Goal: Task Accomplishment & Management: Manage account settings

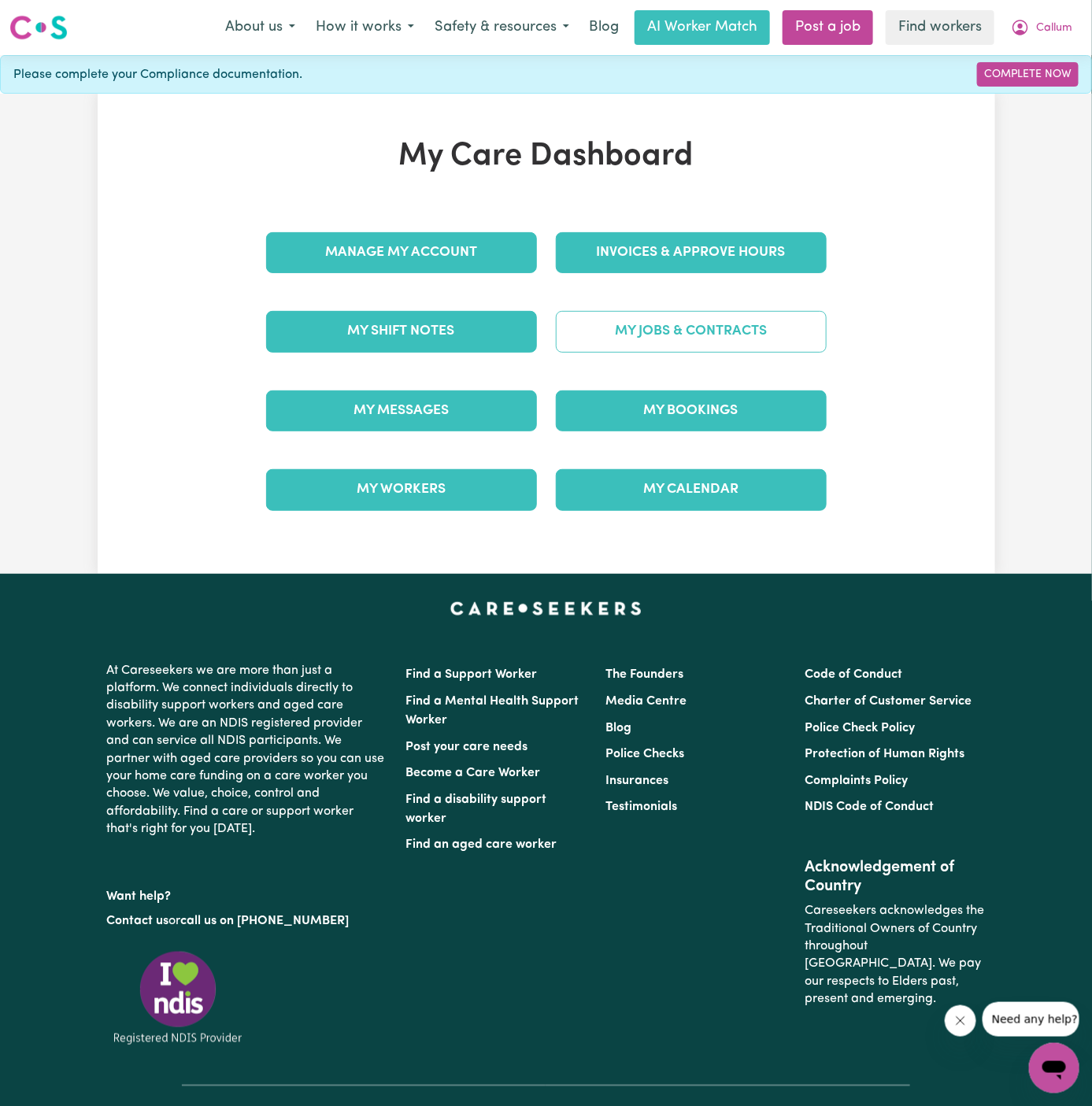
click at [702, 341] on link "My Jobs & Contracts" at bounding box center [691, 331] width 271 height 41
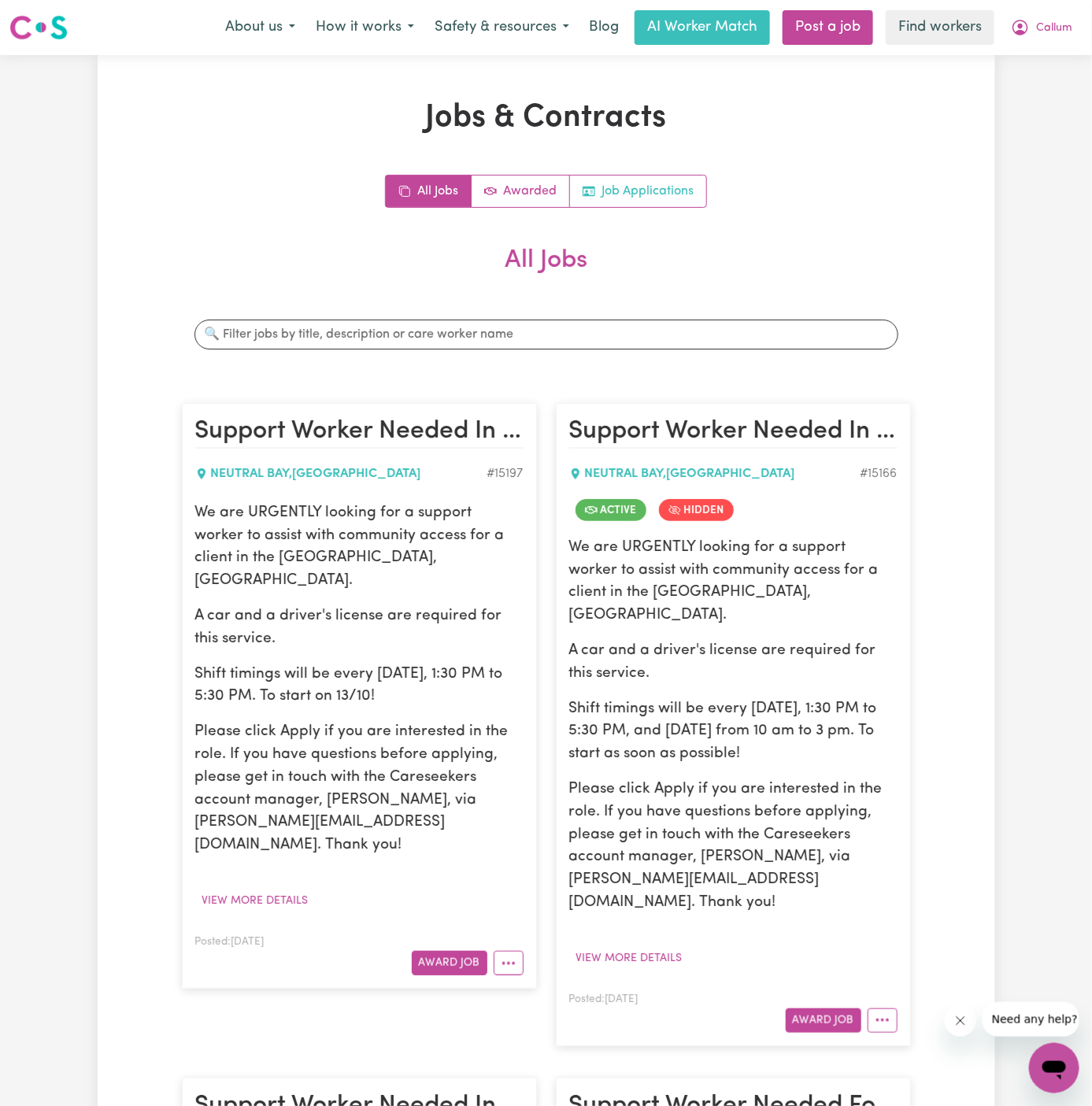
click at [648, 190] on link "Job Applications" at bounding box center [638, 191] width 136 height 32
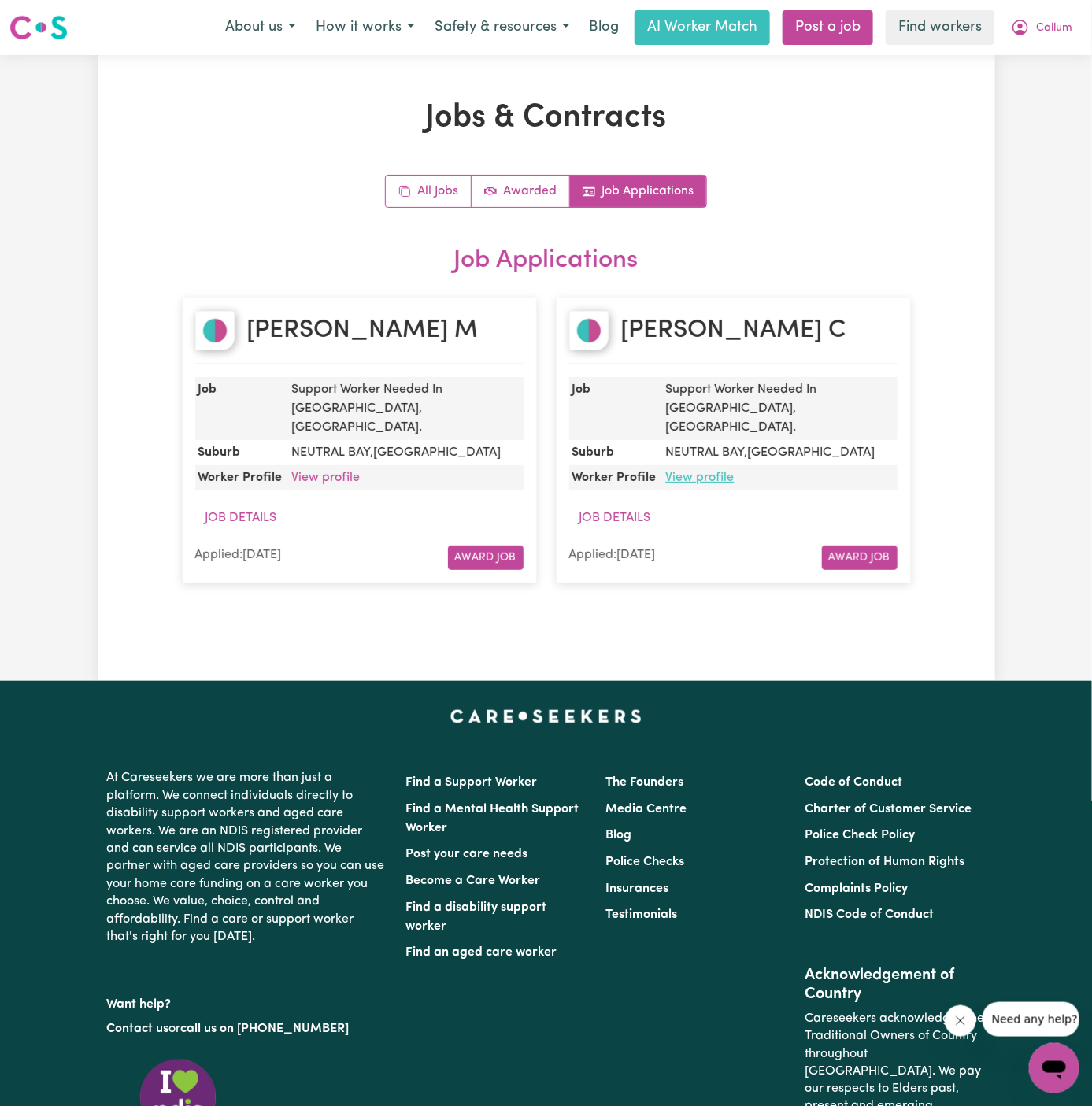
click at [714, 472] on link "View profile" at bounding box center [700, 478] width 69 height 13
click at [1057, 36] on span "Callum" at bounding box center [1054, 28] width 37 height 17
click at [1053, 92] on link "Logout" at bounding box center [1020, 90] width 125 height 30
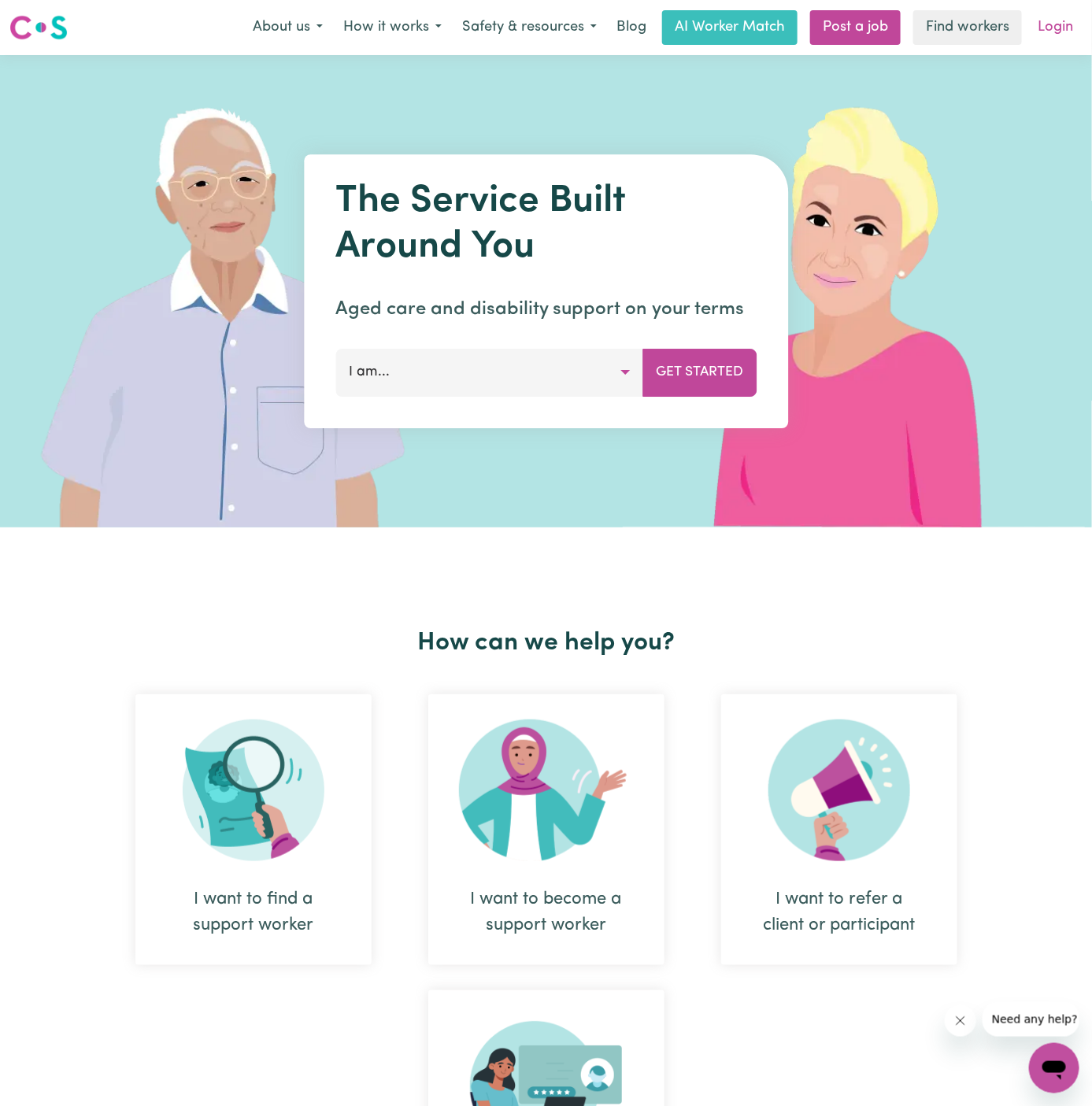
click at [1062, 26] on link "Login" at bounding box center [1055, 28] width 54 height 35
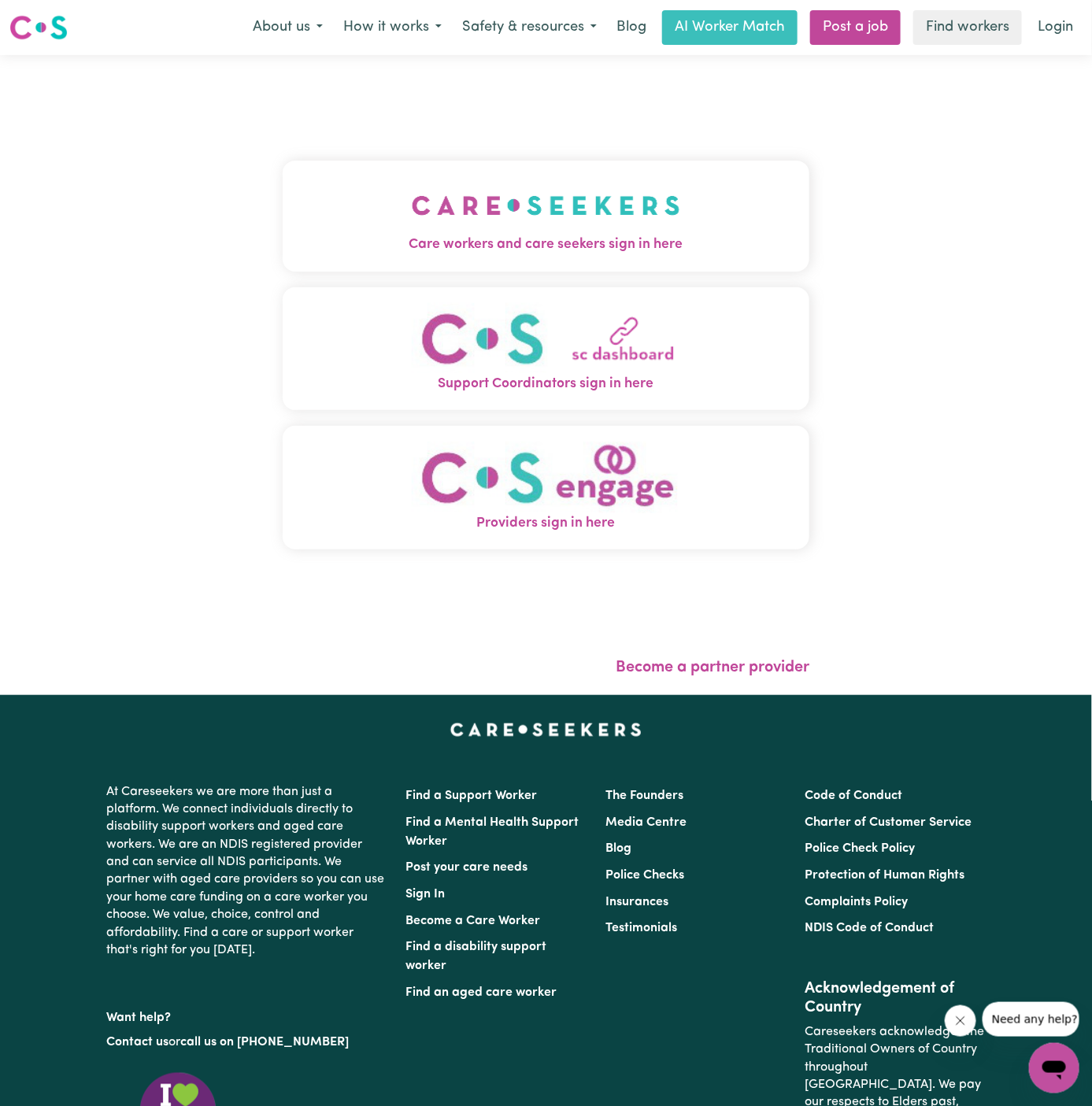
click at [434, 187] on img "Care workers and care seekers sign in here" at bounding box center [546, 206] width 268 height 58
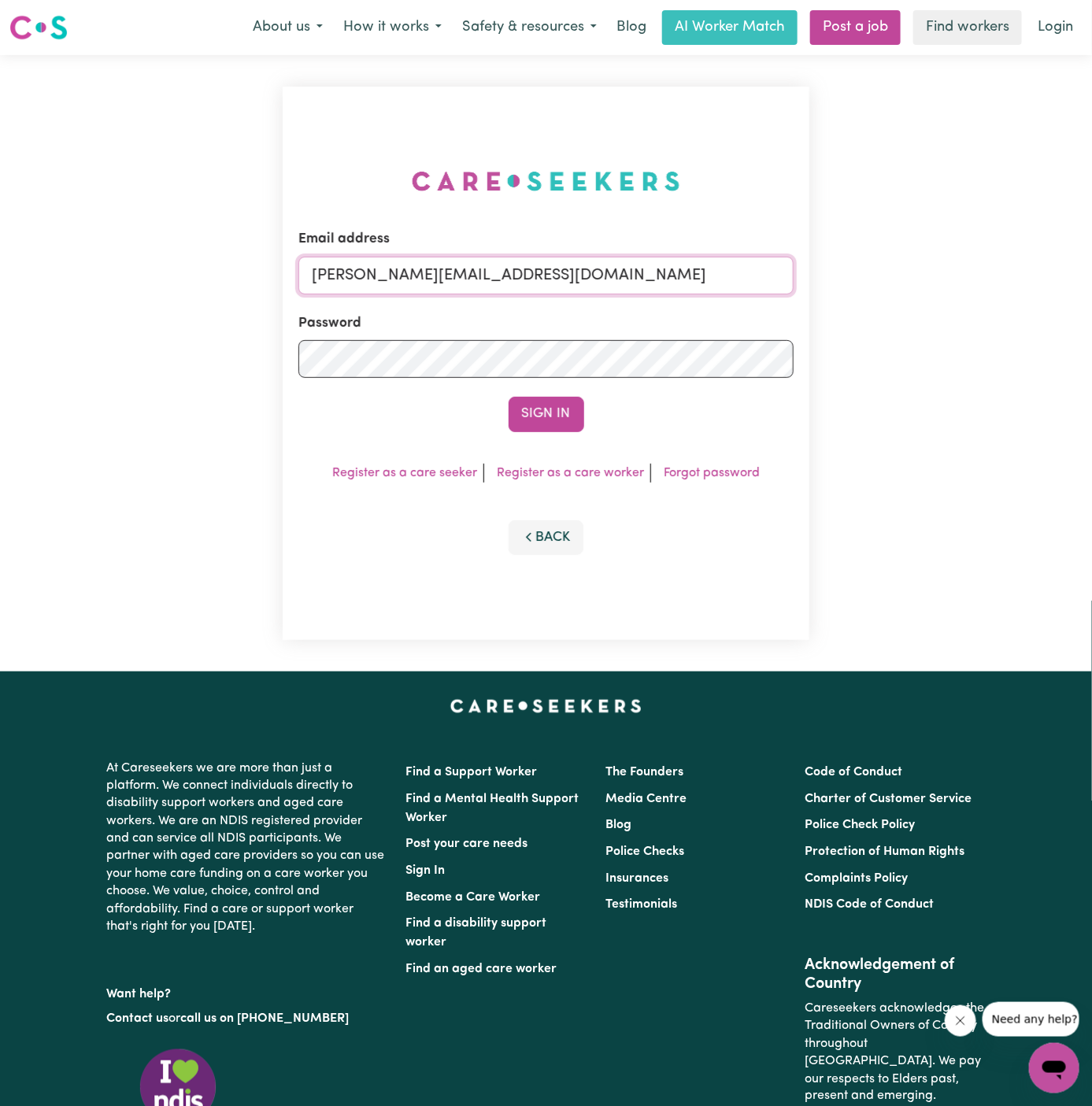
click at [554, 280] on input "[PERSON_NAME][EMAIL_ADDRESS][DOMAIN_NAME]" at bounding box center [546, 275] width 496 height 38
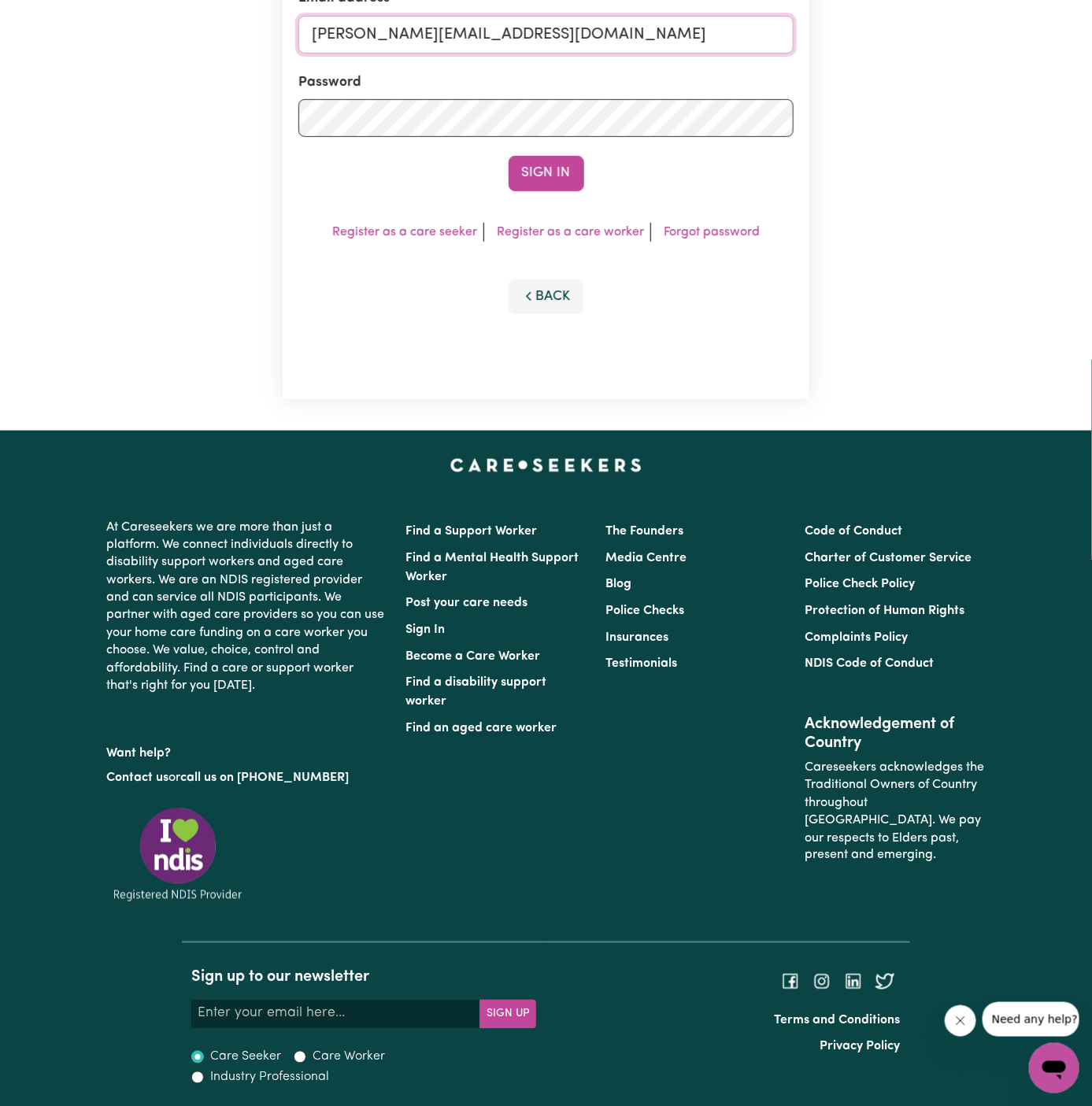
click at [556, 33] on input "[PERSON_NAME][EMAIL_ADDRESS][DOMAIN_NAME]" at bounding box center [546, 34] width 496 height 38
drag, startPoint x: 397, startPoint y: 38, endPoint x: 962, endPoint y: 44, distance: 565.0
click at [962, 44] on div "Email address [EMAIL_ADDRESS][PERSON_NAME][DOMAIN_NAME] Password Sign In Regist…" at bounding box center [546, 122] width 1092 height 617
type input "[EMAIL_ADDRESS][DOMAIN_NAME]"
click at [509, 156] on button "Sign In" at bounding box center [546, 174] width 75 height 35
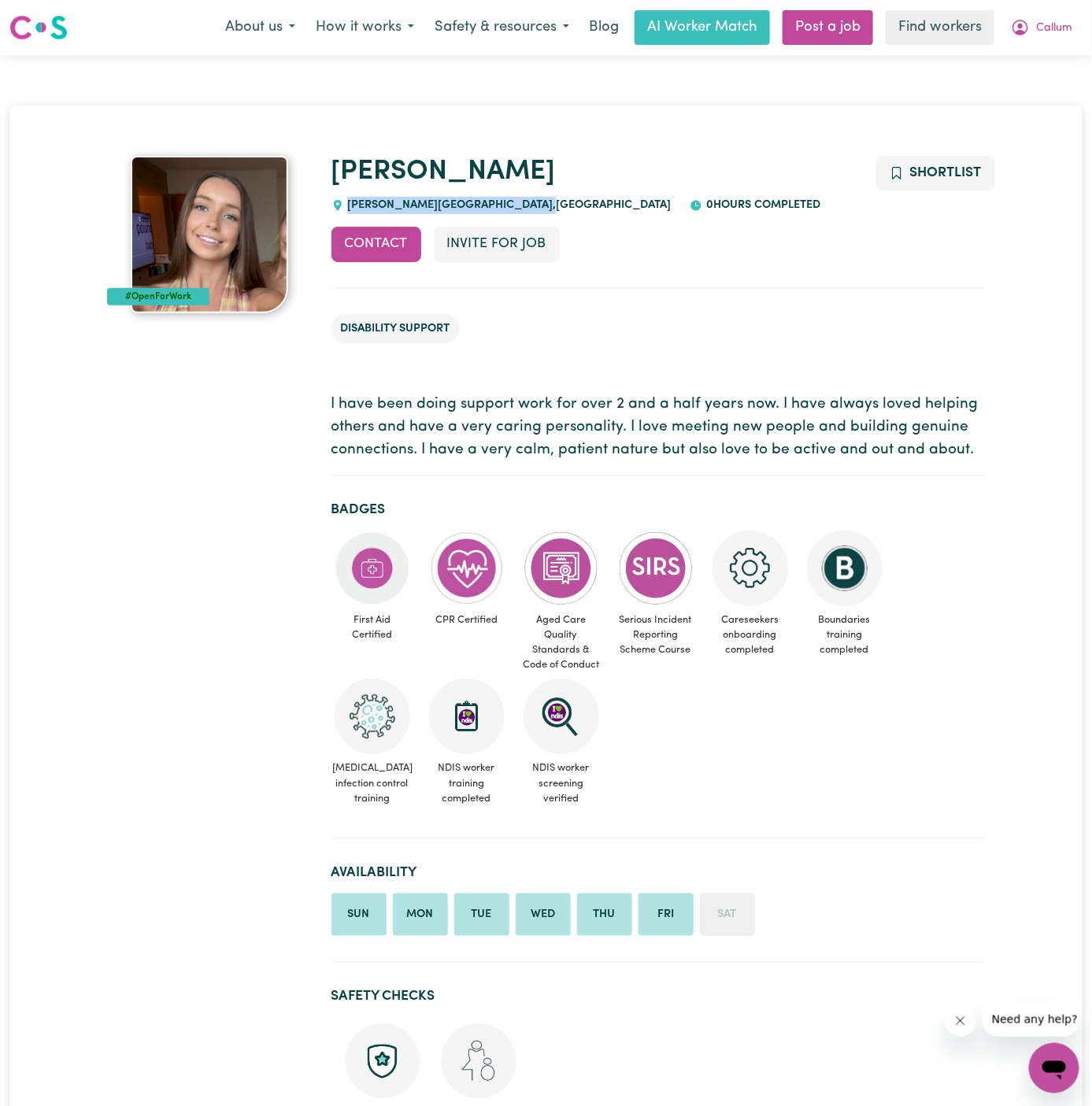
drag, startPoint x: 430, startPoint y: 203, endPoint x: 345, endPoint y: 202, distance: 85.0
click at [345, 202] on span "BARDEN RIDGE , New South Wales" at bounding box center [507, 205] width 327 height 12
copy span "BARDEN RIDGE ,"
